Goal: Task Accomplishment & Management: Complete application form

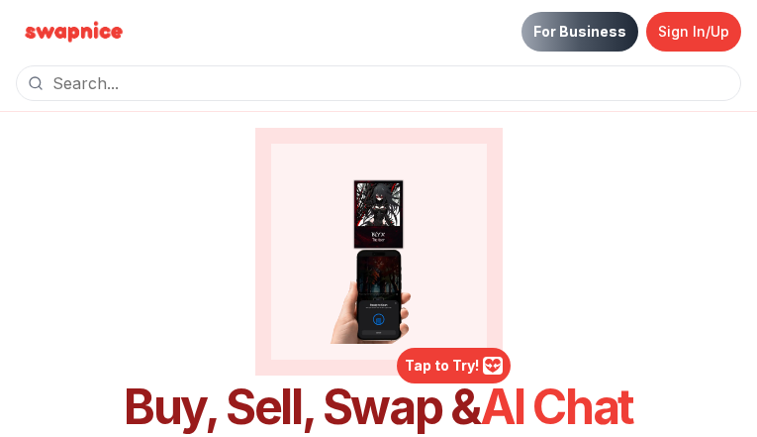
type input "yseNDKSdzTIgjeh"
type input "kTghcvGgg"
type input "6247810864"
